Goal: Transaction & Acquisition: Purchase product/service

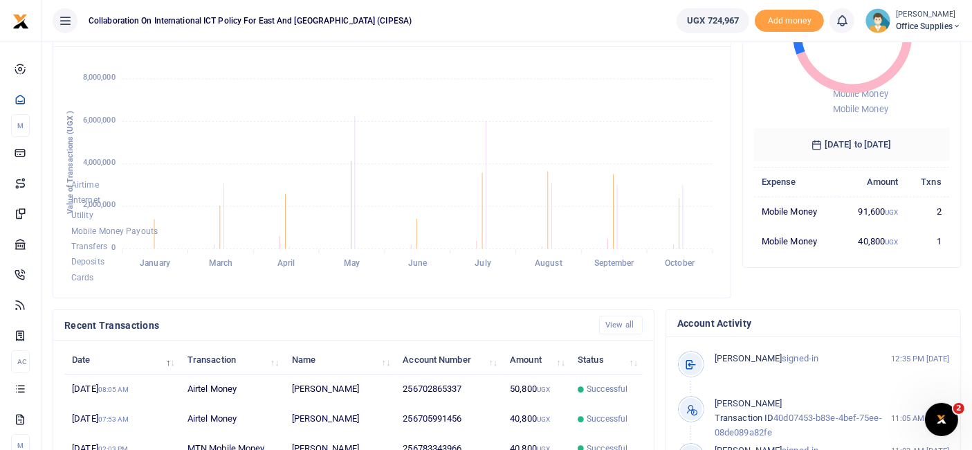
scroll to position [167, 0]
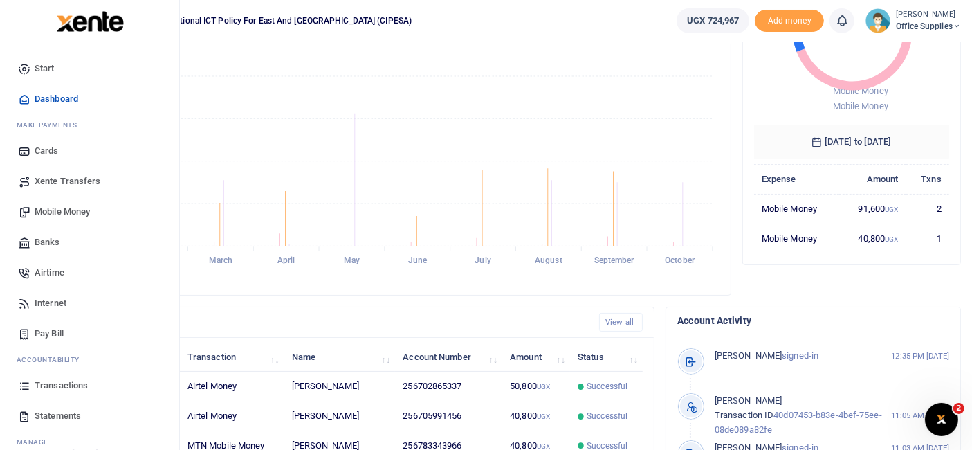
click at [67, 210] on span "Mobile Money" at bounding box center [62, 212] width 55 height 14
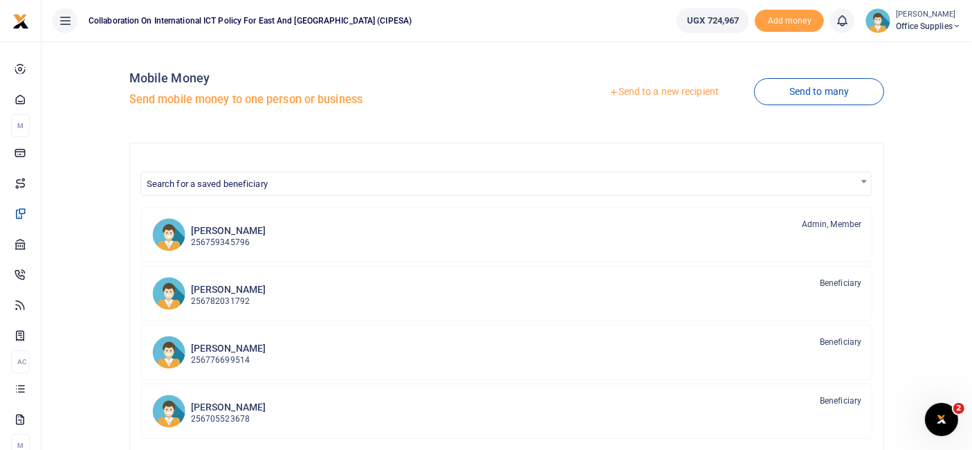
click at [672, 90] on link "Send to a new recipient" at bounding box center [664, 92] width 181 height 25
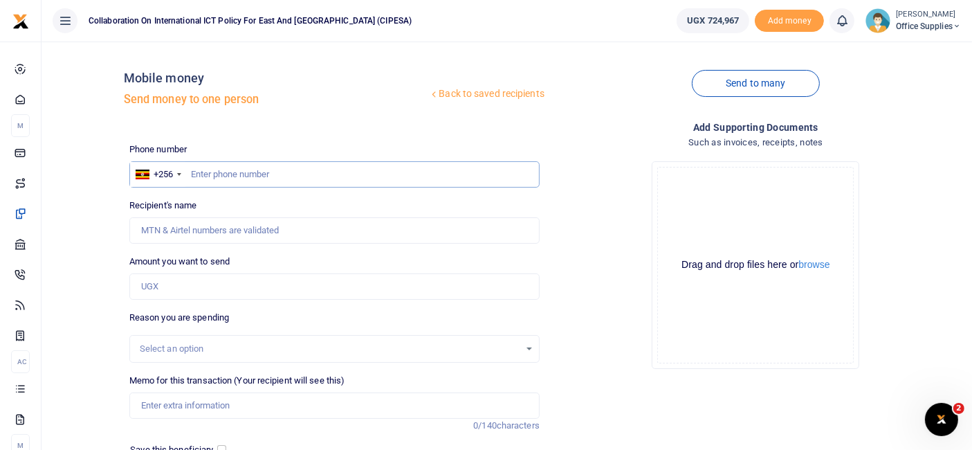
click at [225, 175] on input "text" at bounding box center [334, 174] width 410 height 26
type input "0754006654"
type input "Brian Byaruhanga"
type input "0754006654"
click at [180, 287] on input "Amount you want to send" at bounding box center [334, 286] width 410 height 26
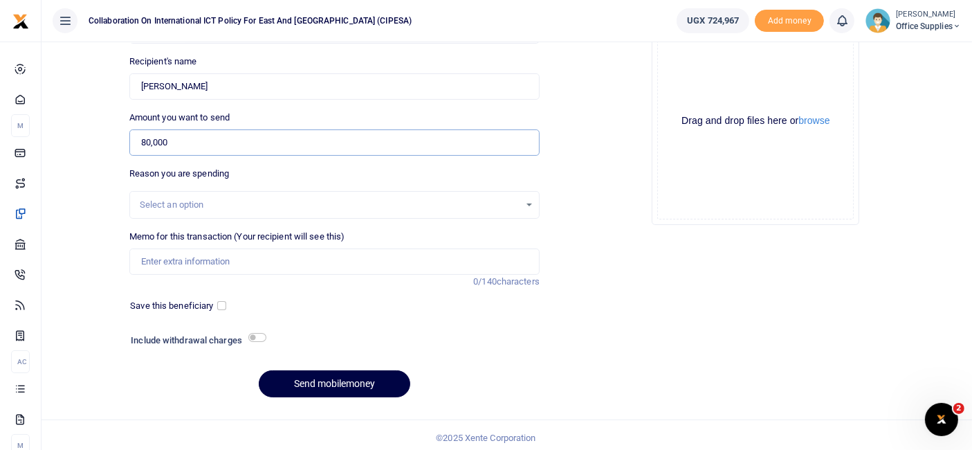
scroll to position [146, 0]
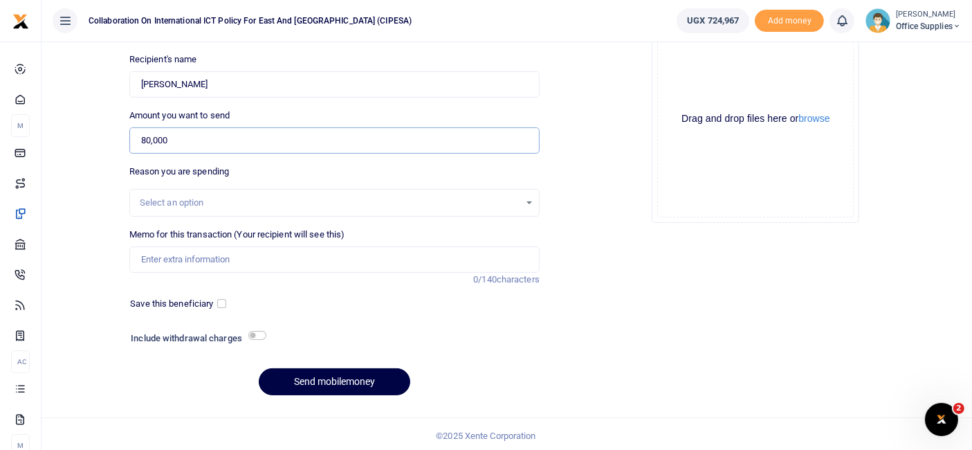
type input "80,000"
click at [524, 201] on div "Select an option" at bounding box center [334, 202] width 409 height 15
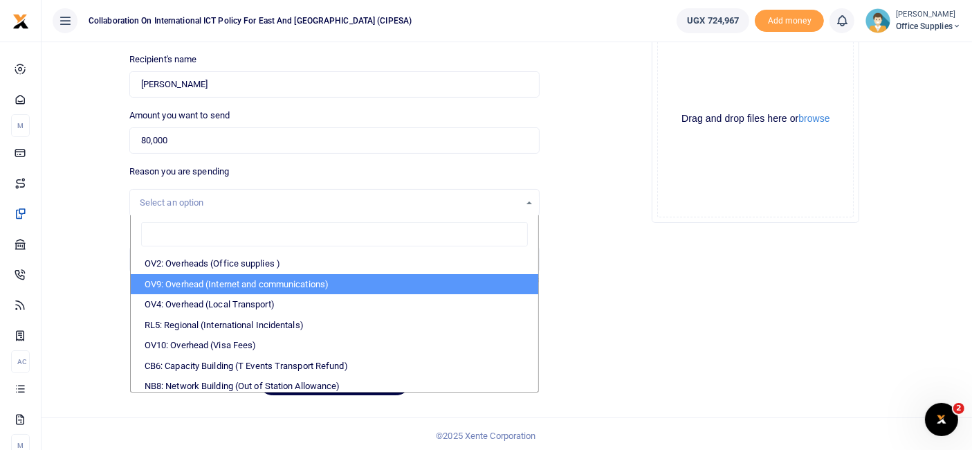
click at [302, 286] on li "OV9: Overhead (Internet and communications)" at bounding box center [334, 284] width 407 height 21
select select "74"
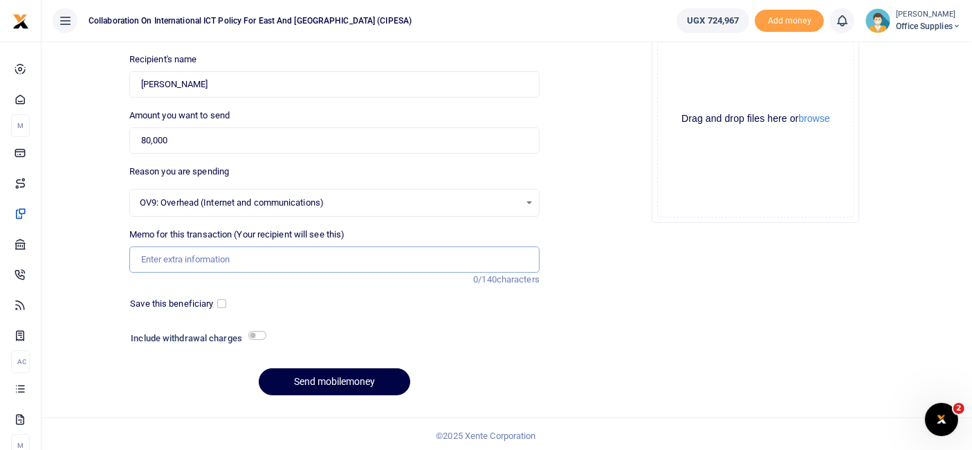
click at [221, 261] on input "Memo for this transaction (Your recipient will see this)" at bounding box center [334, 259] width 410 height 26
click at [160, 264] on input "Cordination fees" at bounding box center [334, 259] width 410 height 26
type input "Coordination fees"
click at [219, 304] on input "checkbox" at bounding box center [221, 303] width 9 height 9
checkbox input "true"
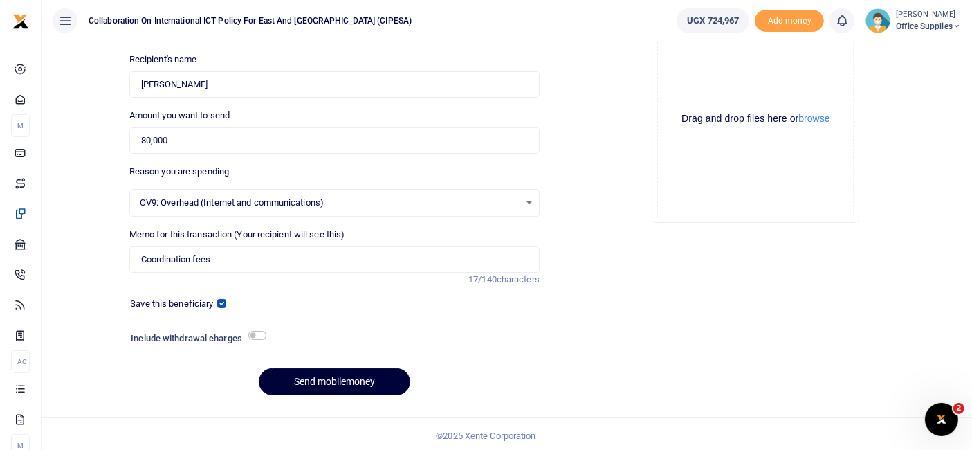
click at [358, 380] on button "Send mobilemoney" at bounding box center [335, 381] width 152 height 27
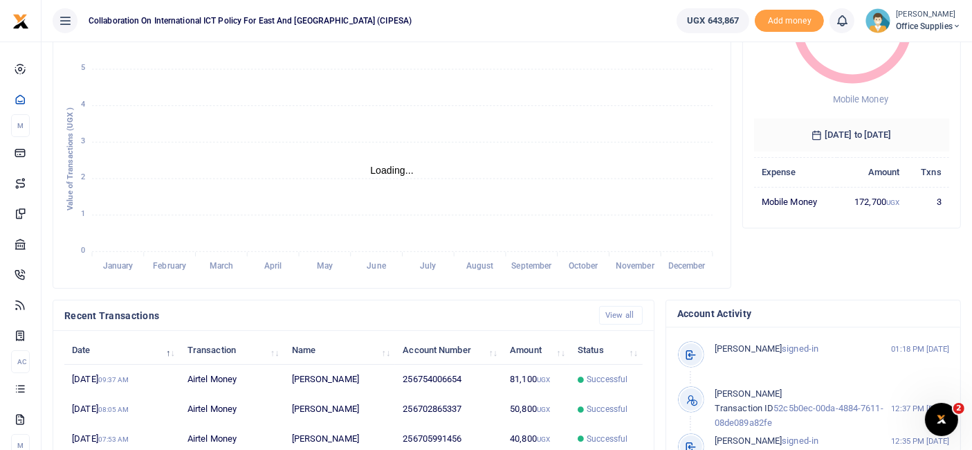
scroll to position [266, 0]
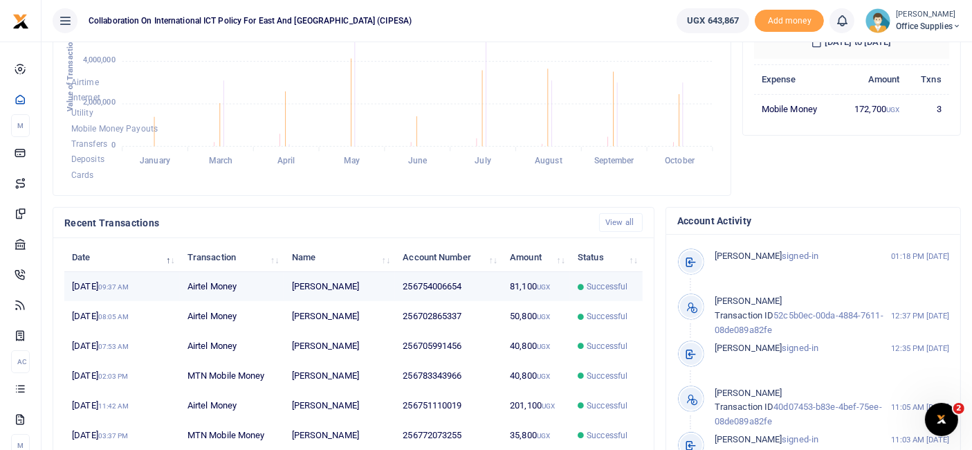
click at [493, 277] on td "256754006654" at bounding box center [448, 287] width 107 height 30
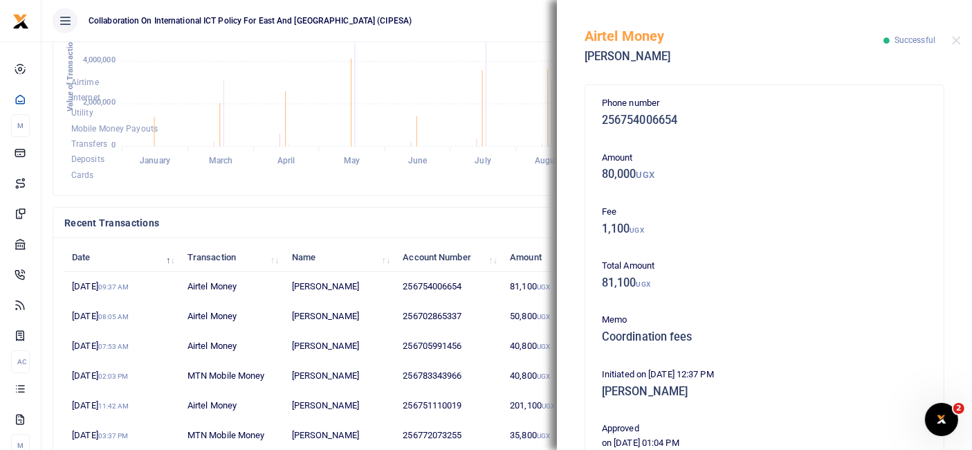
click at [515, 26] on ul "Collaboration on International ICT Policy For East and [GEOGRAPHIC_DATA] (CIPES…" at bounding box center [354, 21] width 624 height 42
